Goal: Information Seeking & Learning: Check status

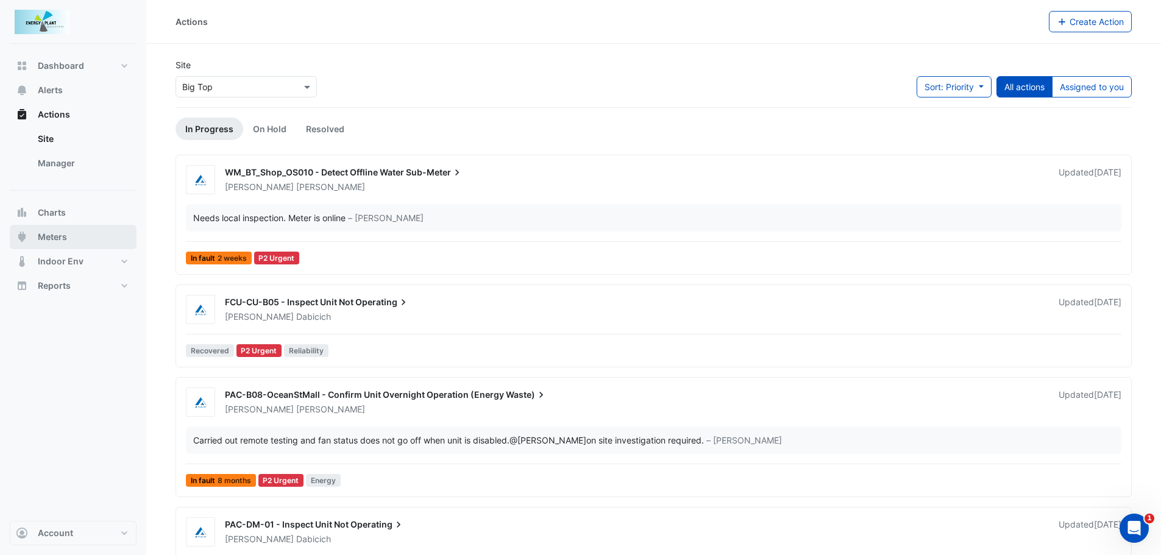
click at [57, 233] on span "Meters" at bounding box center [52, 237] width 29 height 12
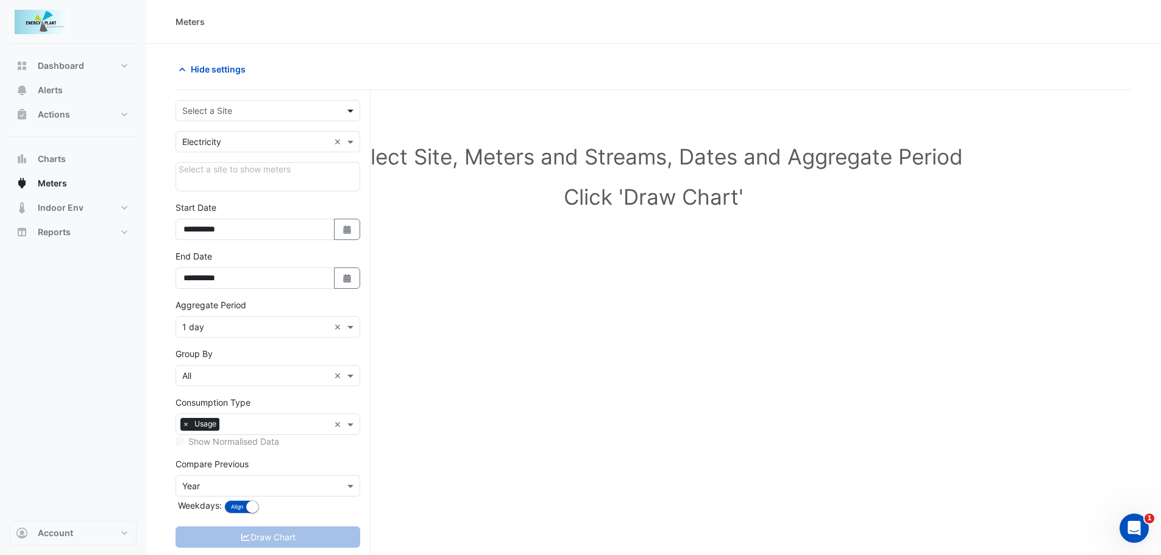
click at [353, 108] on span at bounding box center [351, 110] width 15 height 13
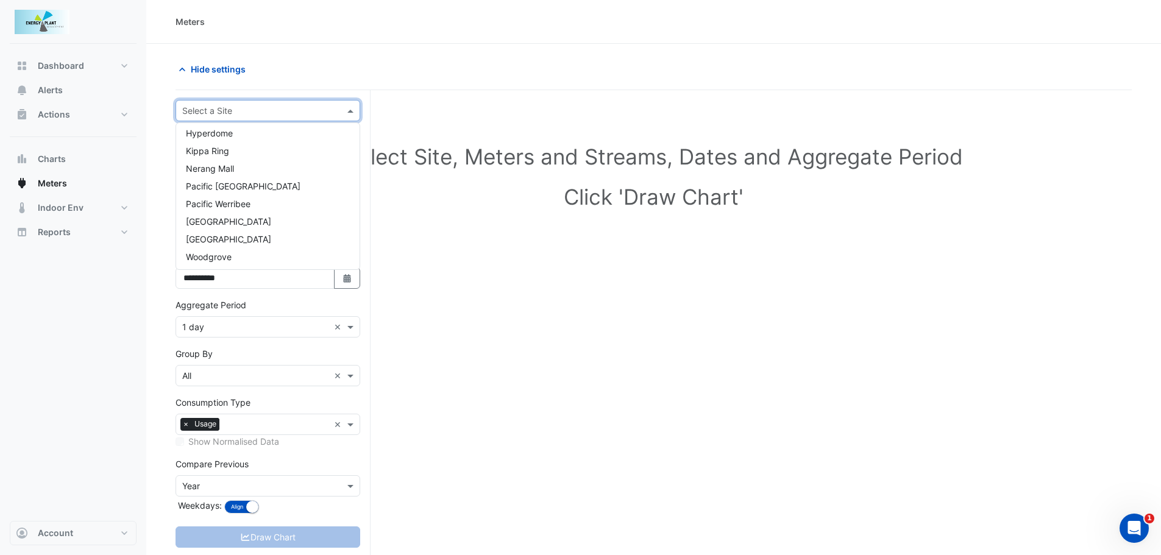
scroll to position [111, 0]
click at [211, 219] on span "[GEOGRAPHIC_DATA]" at bounding box center [228, 220] width 85 height 10
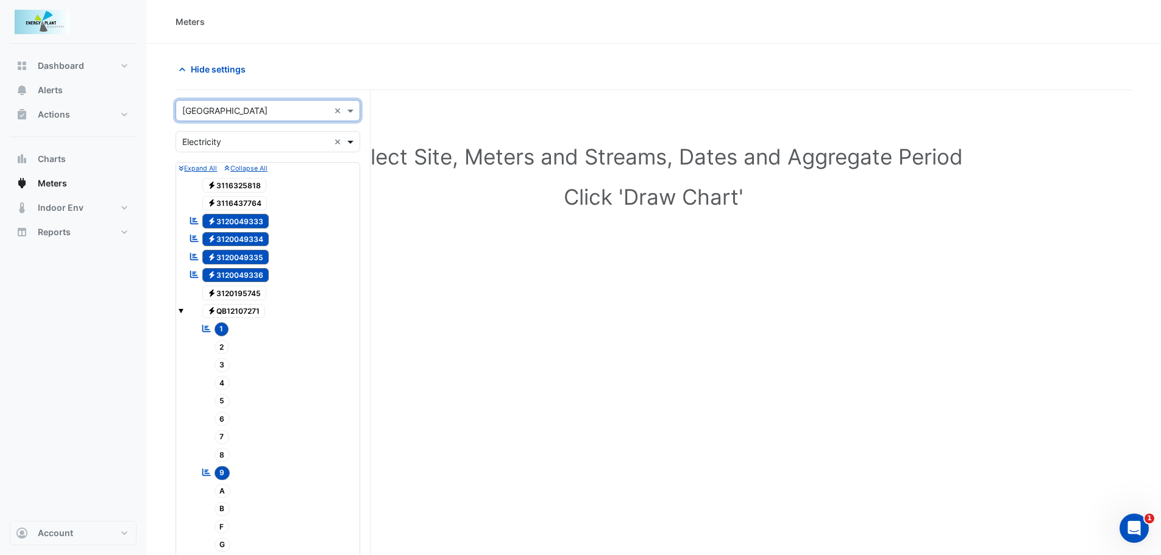
click at [352, 140] on span at bounding box center [351, 141] width 15 height 13
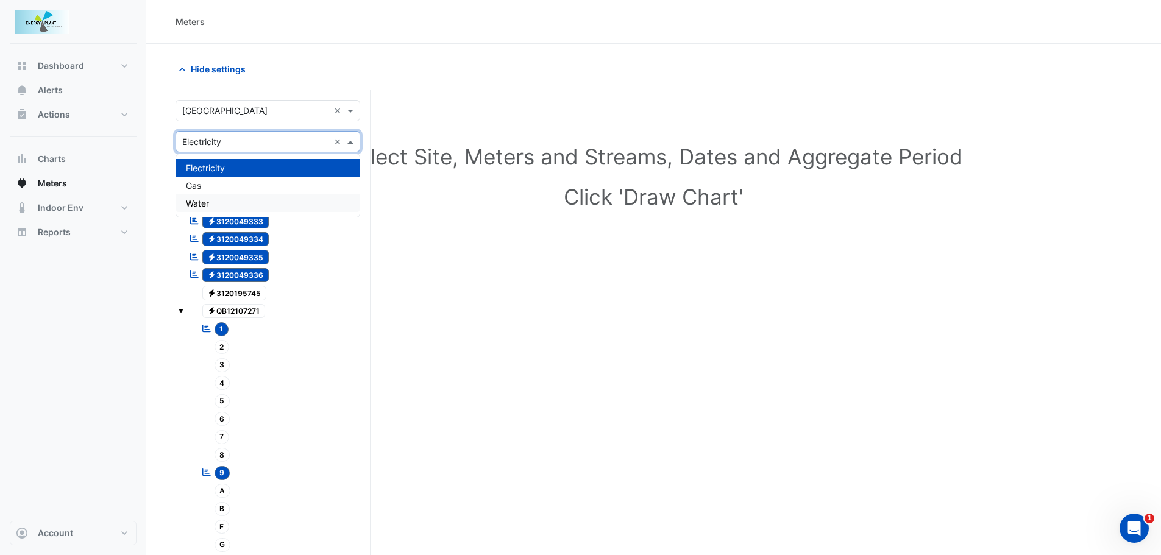
click at [206, 205] on span "Water" at bounding box center [197, 203] width 23 height 10
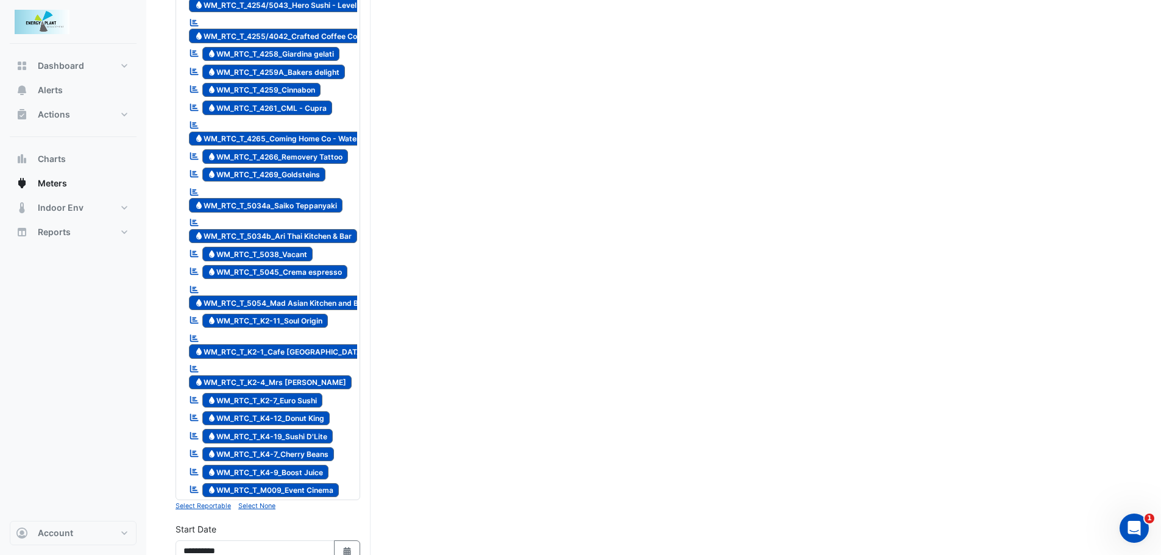
scroll to position [1462, 0]
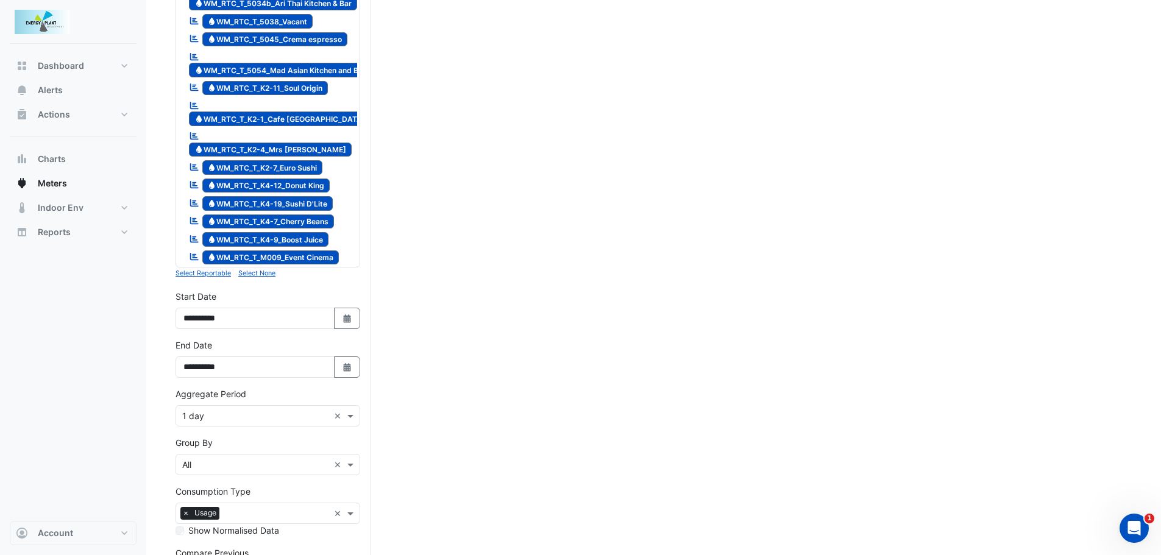
click at [249, 269] on small "Select None" at bounding box center [256, 273] width 37 height 8
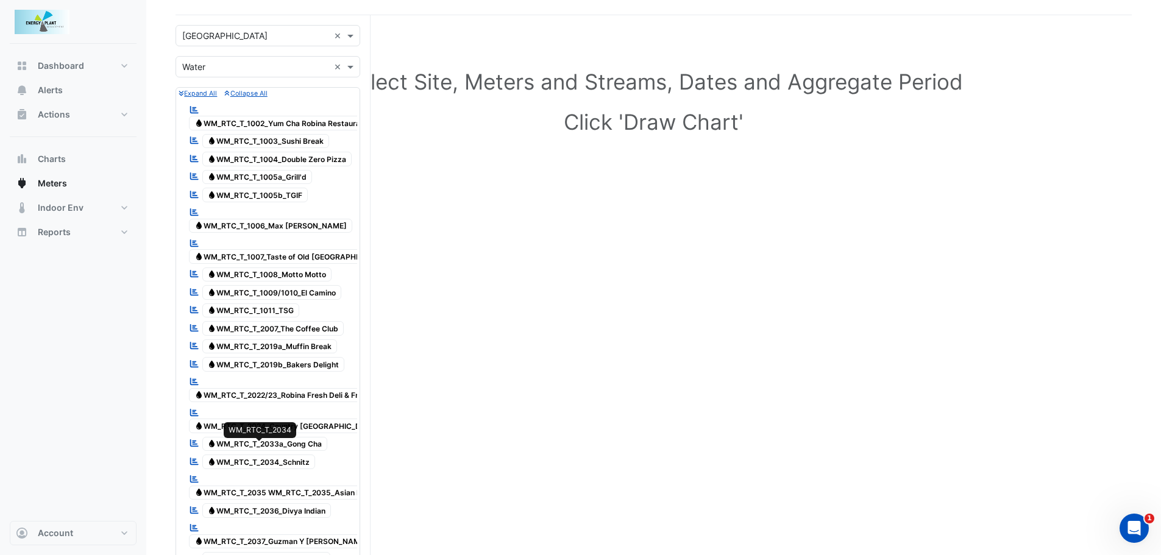
scroll to position [61, 0]
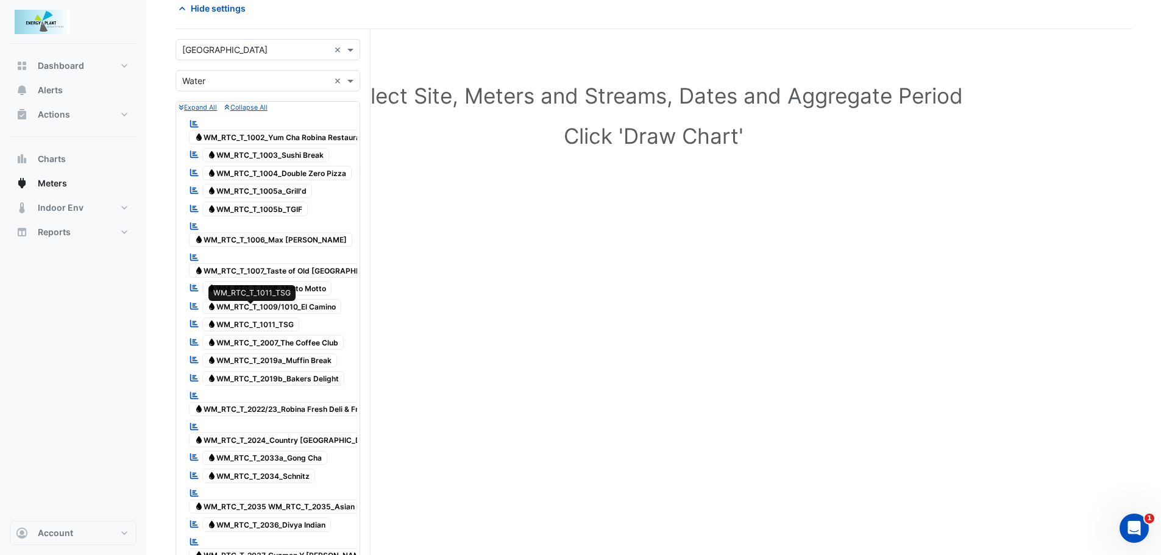
click at [263, 317] on span "Water WM_RTC_T_1011_TSG" at bounding box center [250, 324] width 97 height 15
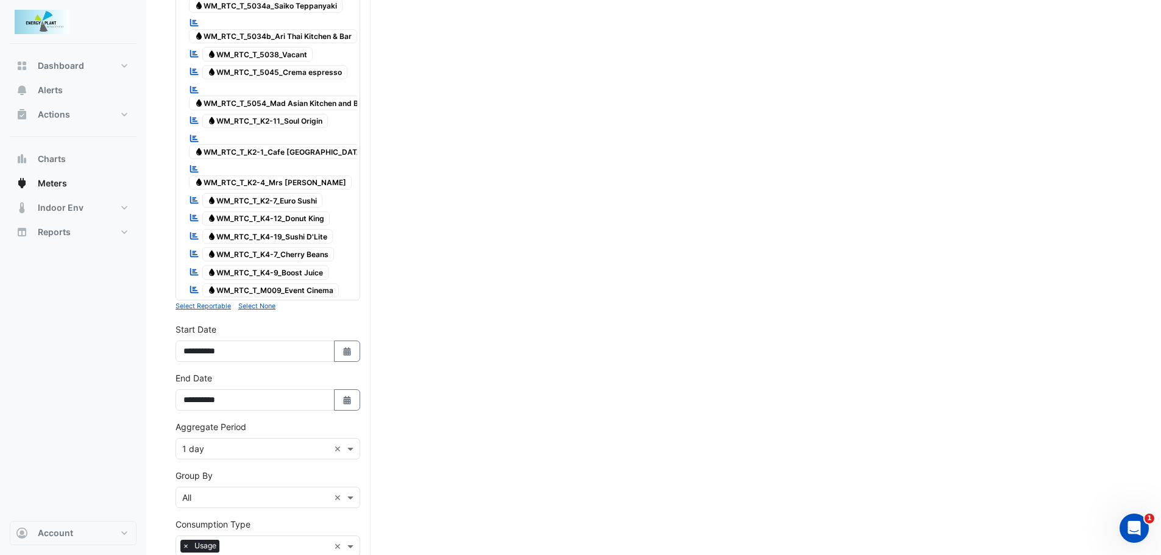
scroll to position [1536, 0]
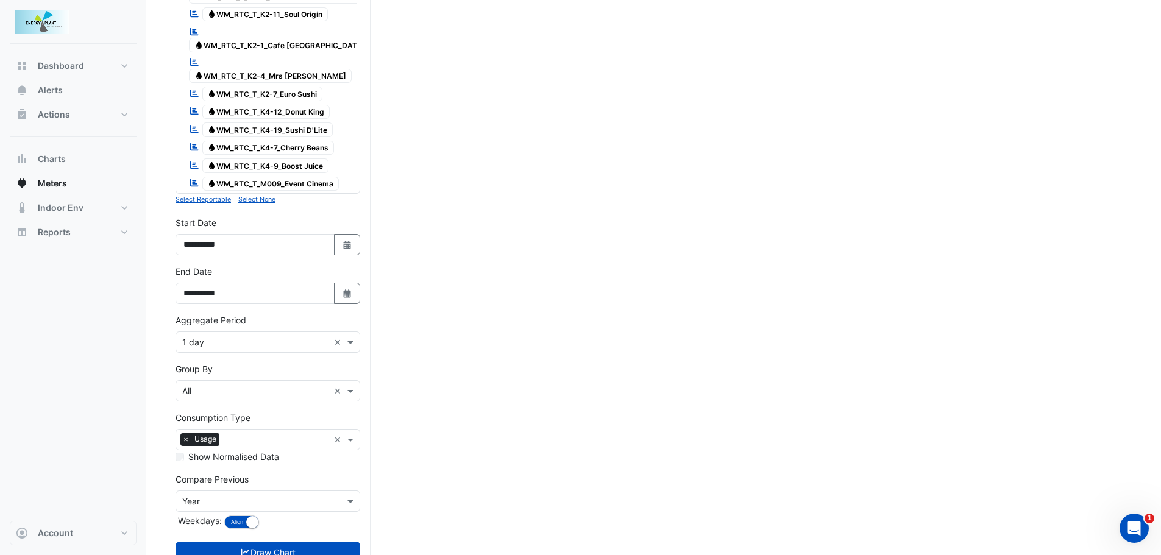
click at [347, 216] on div "**********" at bounding box center [267, 235] width 185 height 39
click at [345, 241] on icon "button" at bounding box center [346, 245] width 7 height 9
select select "*"
select select "****"
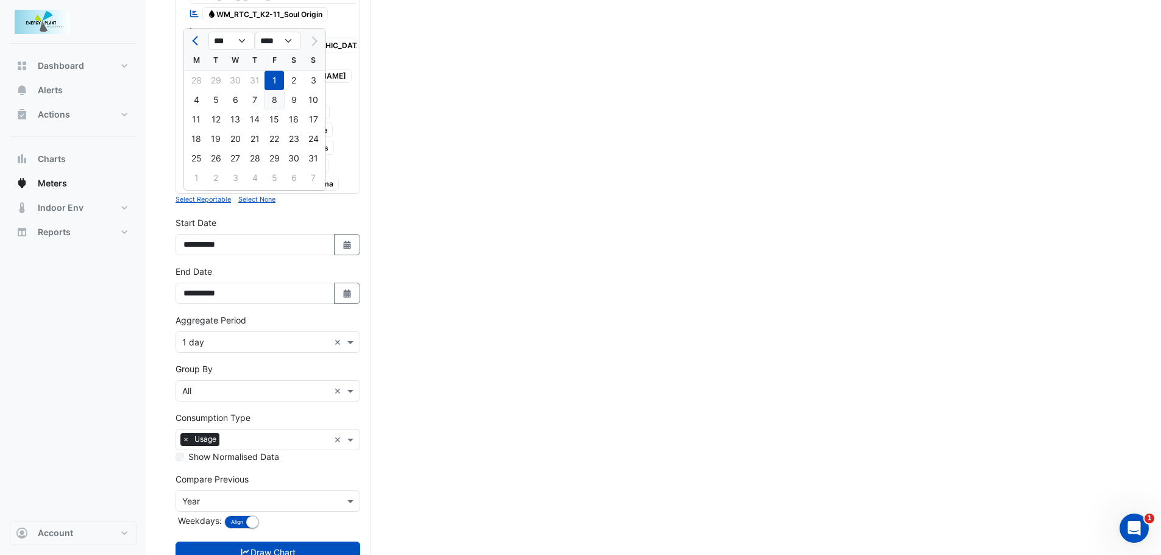
click at [278, 98] on div "8" at bounding box center [273, 99] width 19 height 19
type input "**********"
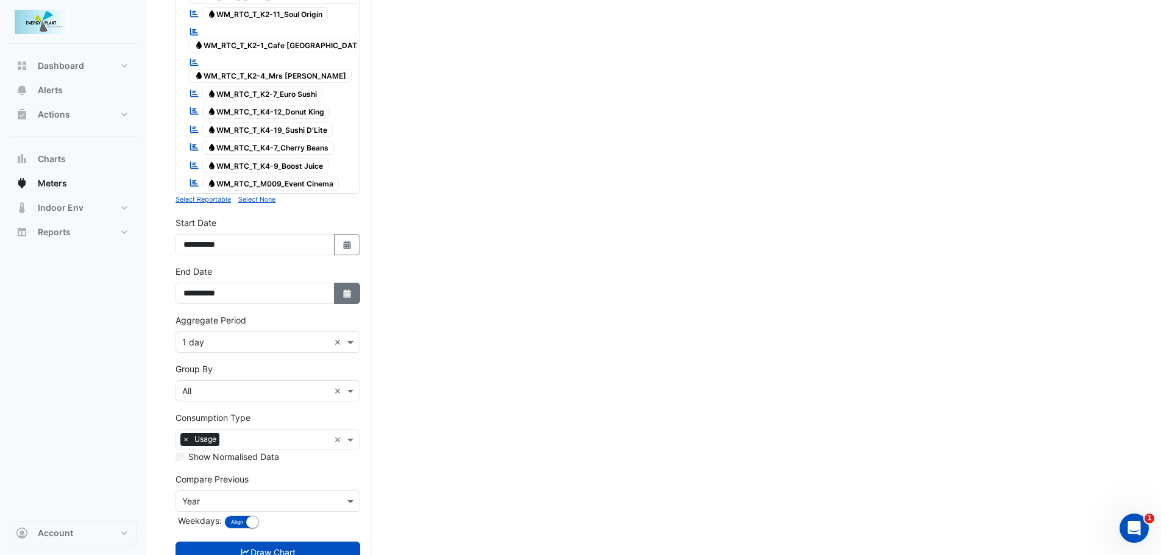
click at [347, 289] on icon "Select Date" at bounding box center [347, 293] width 11 height 9
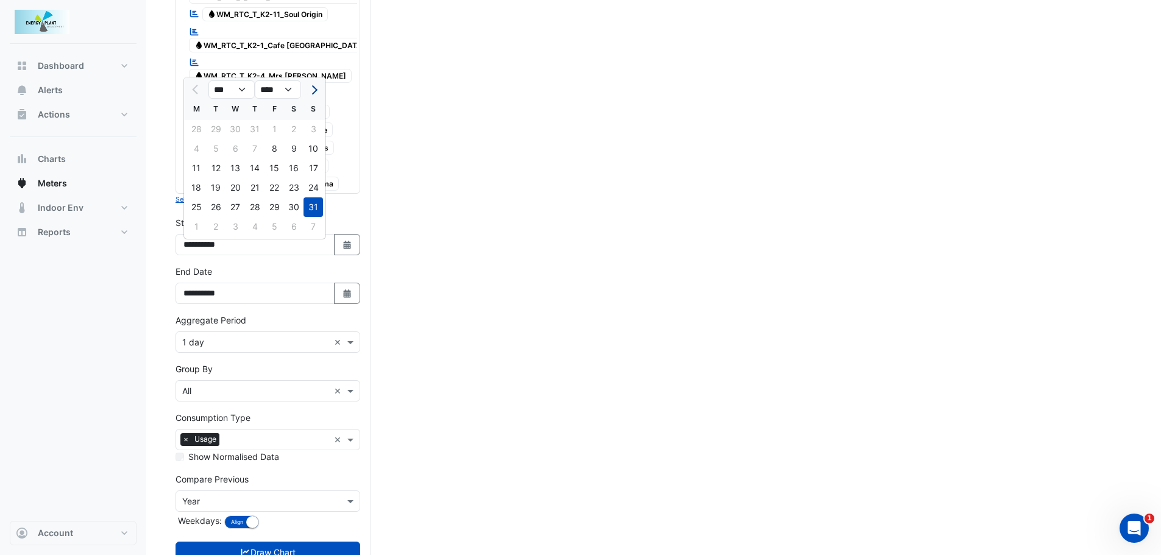
click at [314, 88] on span "Next month" at bounding box center [312, 89] width 9 height 9
select select "*"
click at [199, 149] on div "8" at bounding box center [195, 148] width 19 height 19
type input "**********"
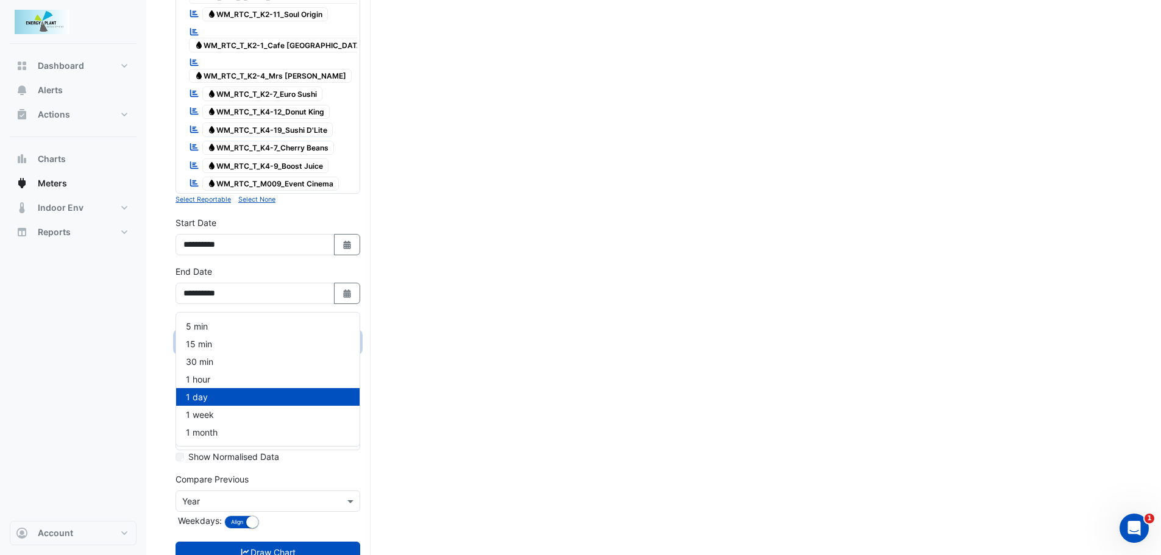
click at [244, 331] on div "Aggregate Period × 1 day ×" at bounding box center [267, 341] width 185 height 21
click at [221, 393] on div "1 day" at bounding box center [267, 397] width 183 height 18
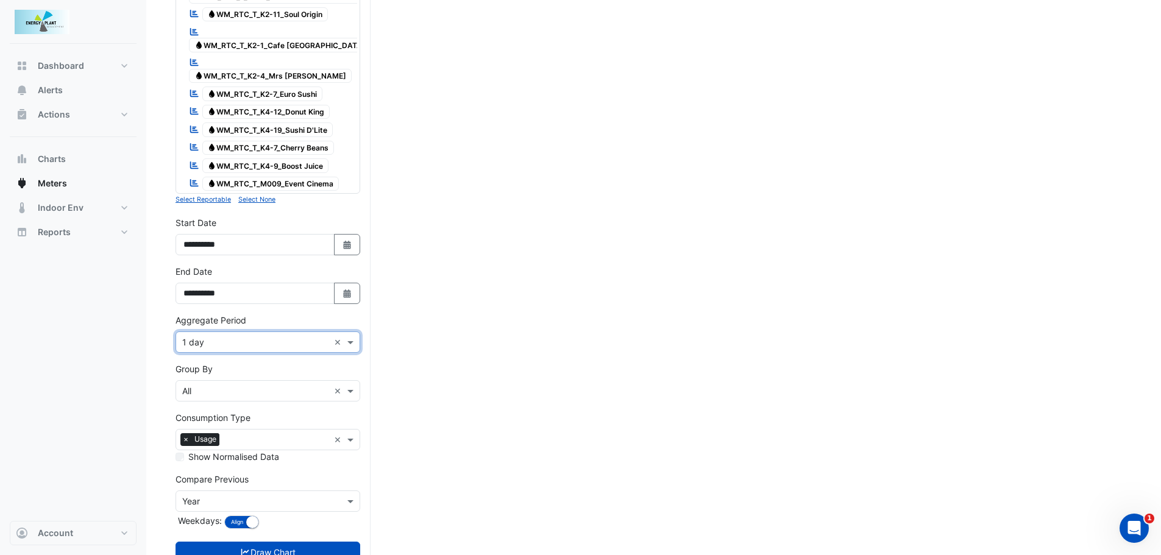
click at [220, 495] on input "text" at bounding box center [255, 501] width 147 height 13
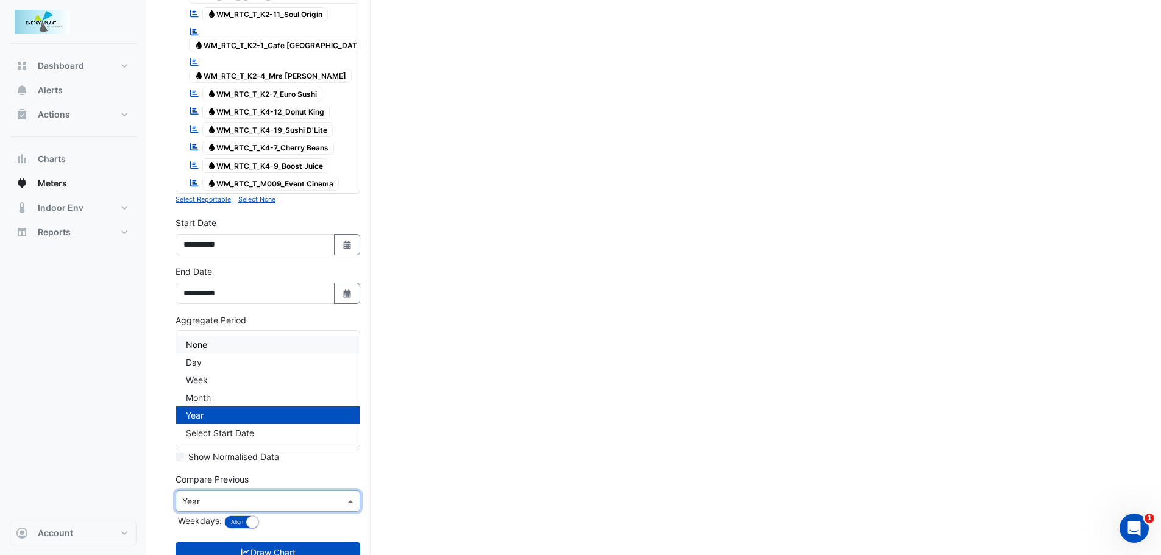
click at [202, 344] on span "None" at bounding box center [196, 344] width 21 height 10
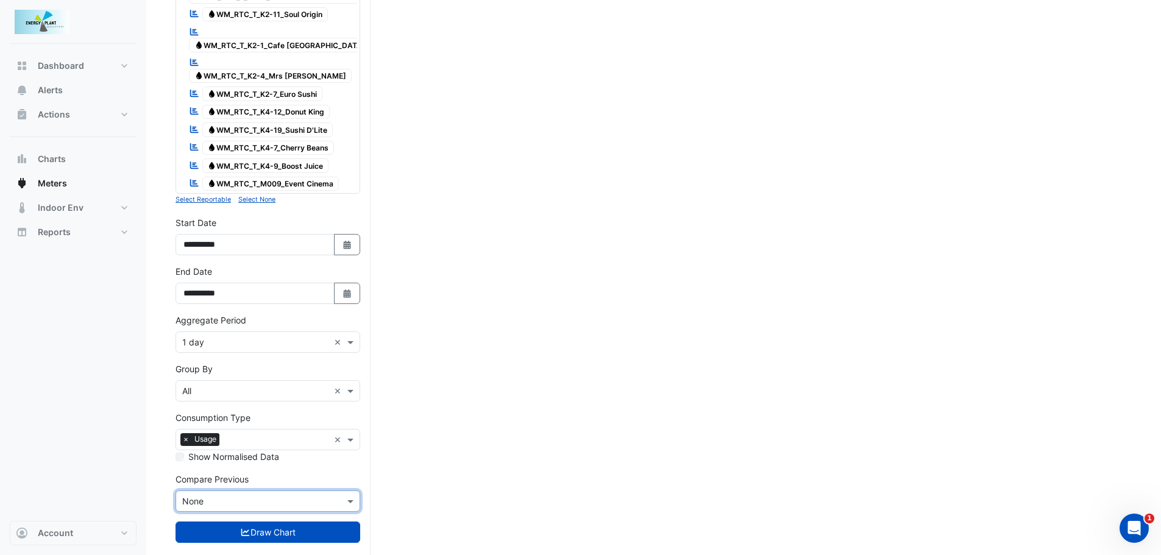
scroll to position [1516, 0]
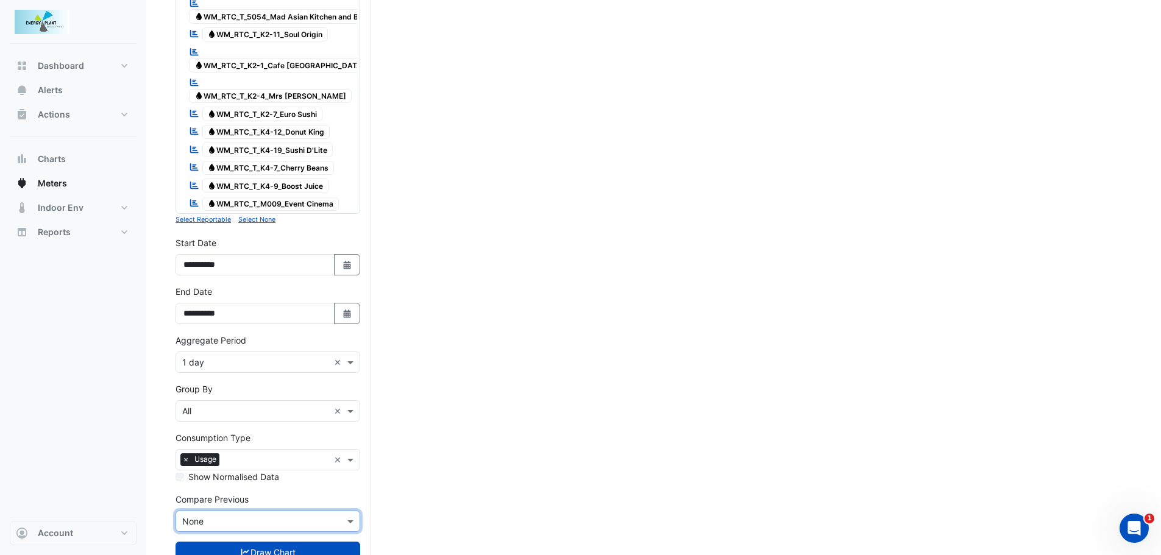
click at [233, 405] on input "text" at bounding box center [255, 411] width 147 height 13
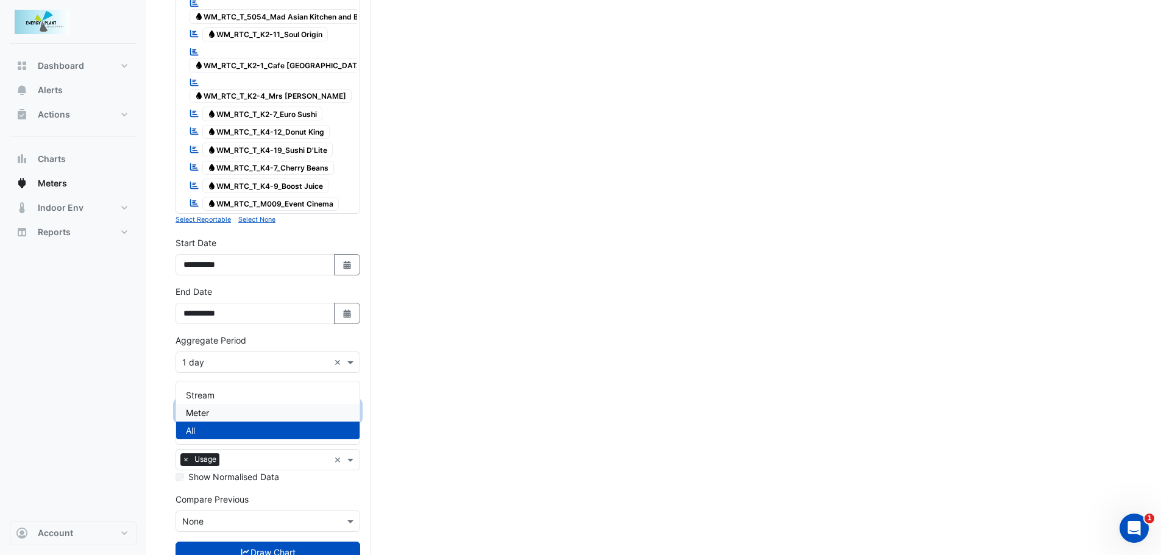
click at [188, 409] on span "Meter" at bounding box center [197, 413] width 23 height 10
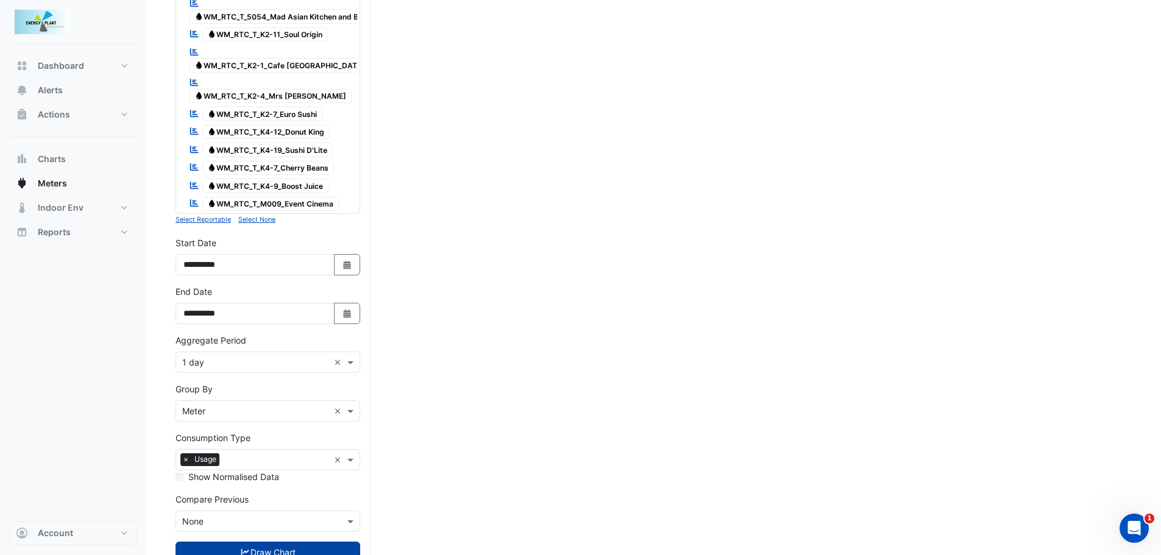
click at [240, 548] on icon "submit" at bounding box center [245, 552] width 11 height 9
